Goal: Check status: Check status

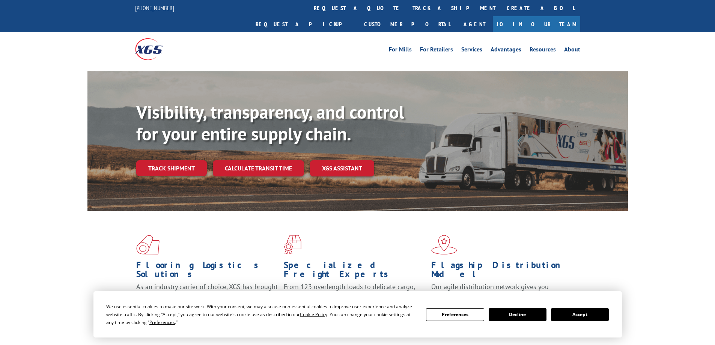
click at [250, 160] on link "Calculate transit time" at bounding box center [258, 168] width 91 height 16
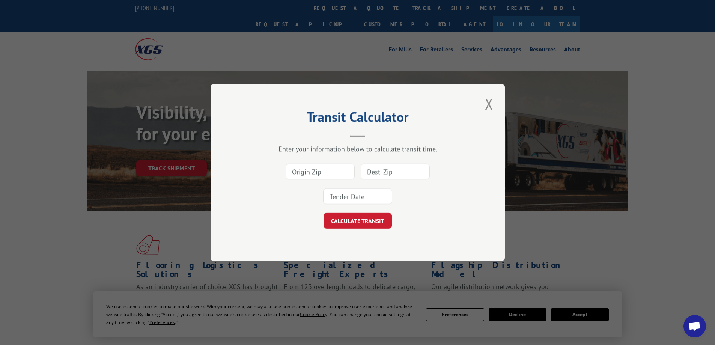
click at [484, 101] on button "Close modal" at bounding box center [488, 103] width 13 height 21
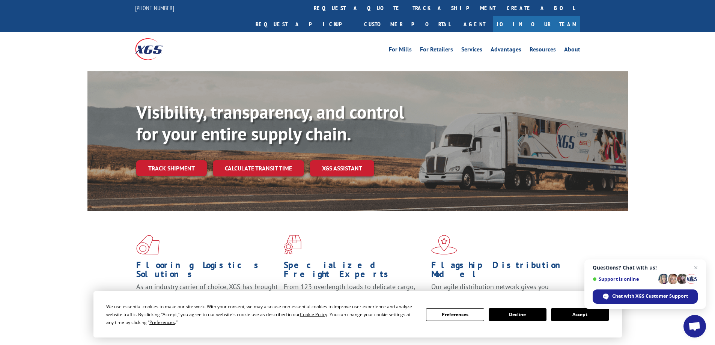
click at [166, 143] on div "Visibility, transparency, and control for your entire supply chain. Track shipm…" at bounding box center [381, 153] width 491 height 105
click at [182, 160] on link "Track shipment" at bounding box center [171, 168] width 71 height 16
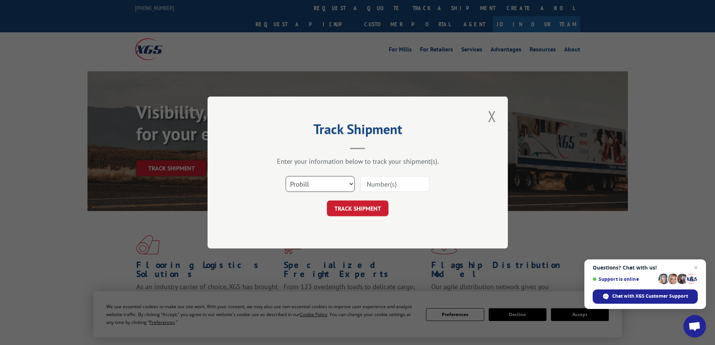
drag, startPoint x: 341, startPoint y: 183, endPoint x: 322, endPoint y: 191, distance: 20.6
click at [340, 183] on select "Select category... Probill BOL PO" at bounding box center [320, 184] width 69 height 16
select select "bol"
click at [286, 176] on select "Select category... Probill BOL PO" at bounding box center [320, 184] width 69 height 16
click at [380, 183] on input at bounding box center [394, 184] width 69 height 16
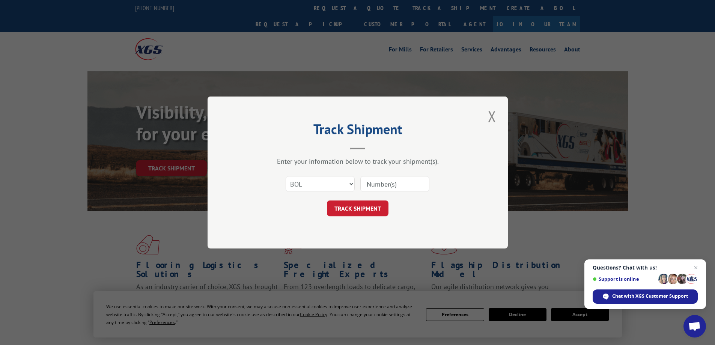
paste input "5958761"
type input "5958761"
click button "TRACK SHIPMENT" at bounding box center [358, 208] width 62 height 16
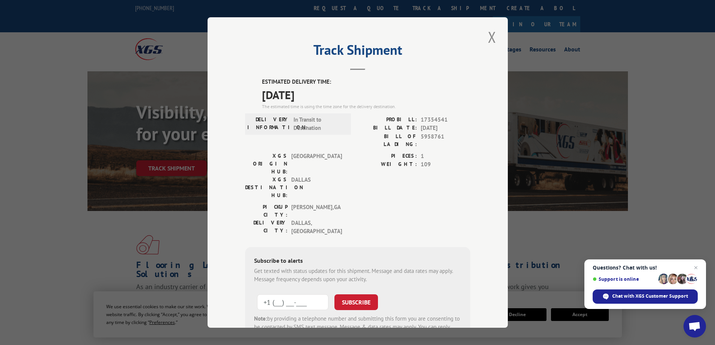
click at [271, 294] on input "+1 (___) ___-____" at bounding box center [292, 302] width 71 height 16
type input "[PHONE_NUMBER]"
click at [361, 294] on button "SUBSCRIBE" at bounding box center [356, 302] width 44 height 16
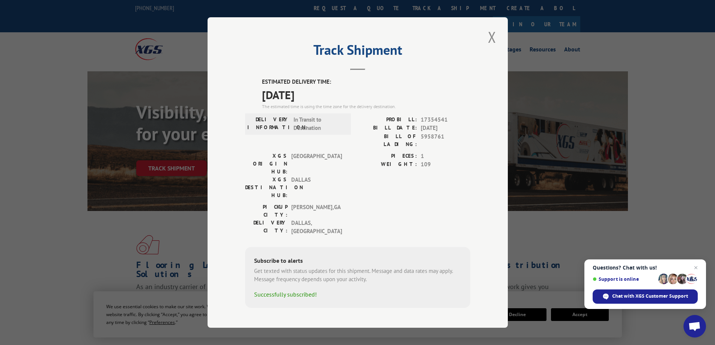
click at [497, 41] on button "Close modal" at bounding box center [491, 37] width 13 height 21
